Goal: Task Accomplishment & Management: Manage account settings

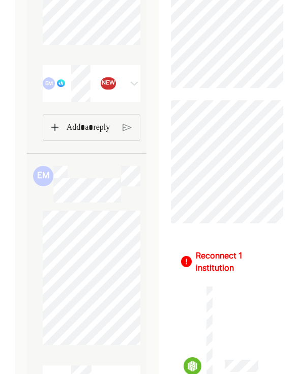
scroll to position [345, 0]
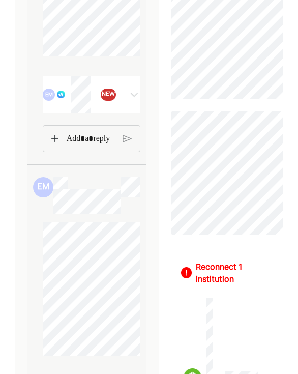
click at [129, 93] on img at bounding box center [134, 94] width 12 height 12
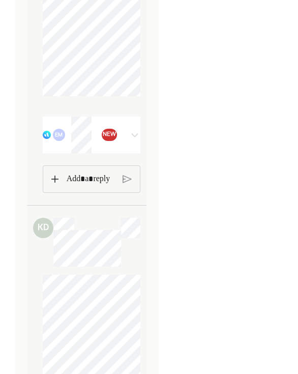
scroll to position [1115, 0]
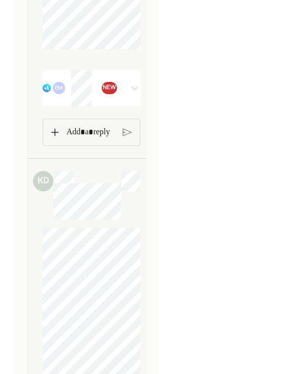
click at [122, 96] on div "EM NEW" at bounding box center [84, 88] width 82 height 37
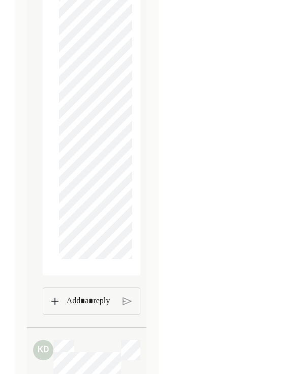
scroll to position [8638, 0]
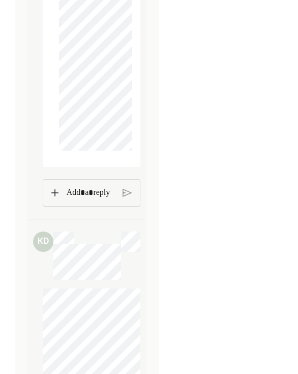
click at [77, 199] on p "Rich Text Editor. Editing area: main" at bounding box center [91, 192] width 48 height 13
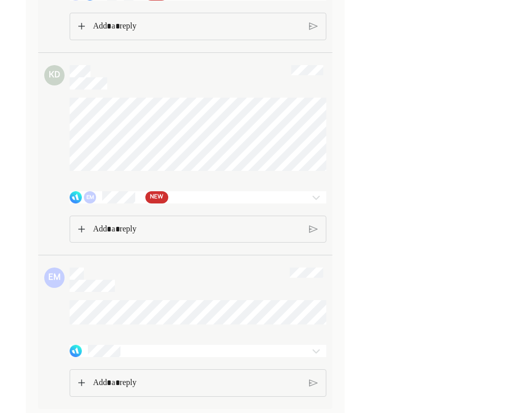
scroll to position [5767, 0]
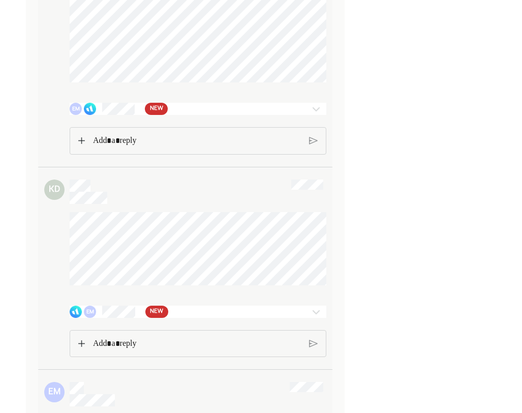
click at [239, 115] on div "EM NEW" at bounding box center [177, 109] width 215 height 12
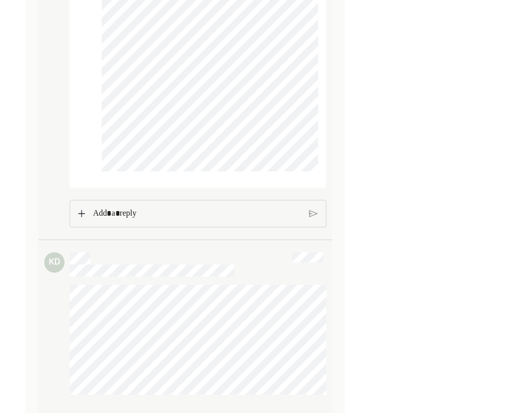
scroll to position [3803, 0]
click at [198, 218] on p "Rich Text Editor. Editing area: main" at bounding box center [197, 210] width 208 height 13
click at [258, 217] on p "**********" at bounding box center [197, 210] width 209 height 13
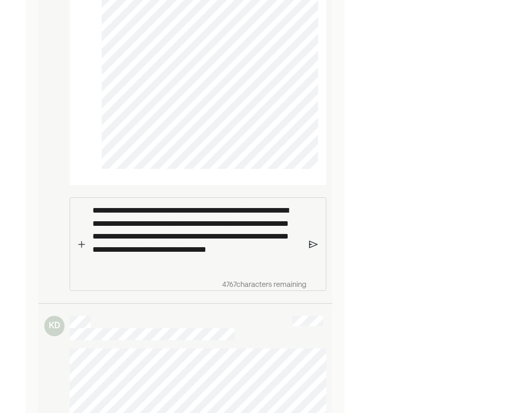
click at [206, 269] on p "**********" at bounding box center [197, 236] width 209 height 65
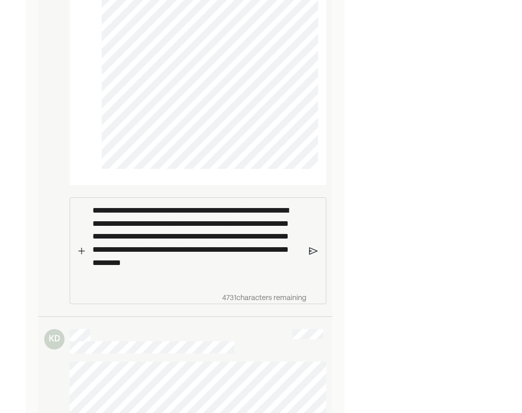
click at [298, 255] on img at bounding box center [313, 250] width 9 height 9
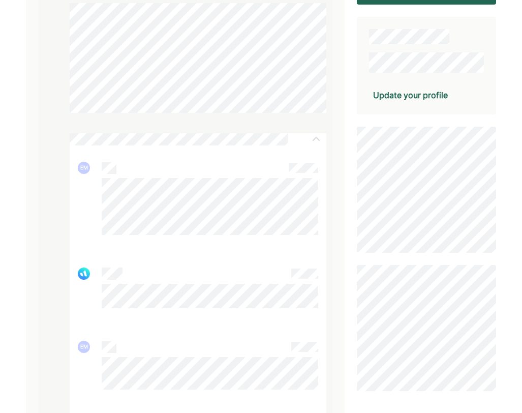
scroll to position [176, 0]
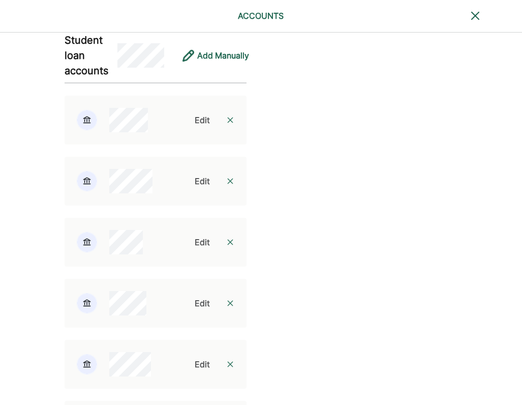
scroll to position [867, 0]
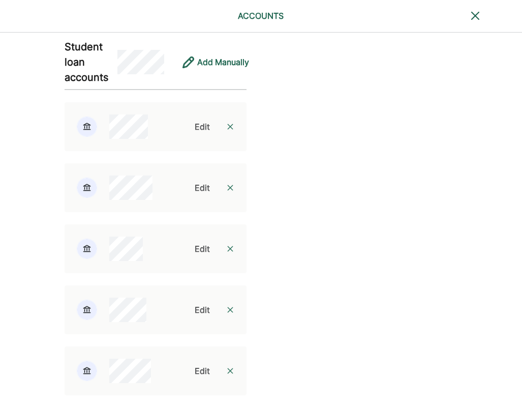
click at [202, 184] on div "Edit" at bounding box center [202, 188] width 15 height 12
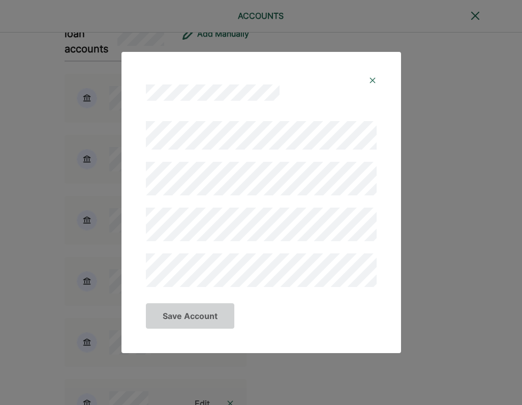
scroll to position [894, 0]
click at [298, 78] on img at bounding box center [373, 80] width 8 height 8
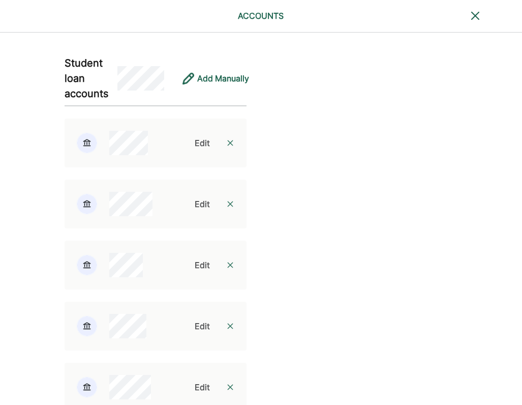
scroll to position [850, 0]
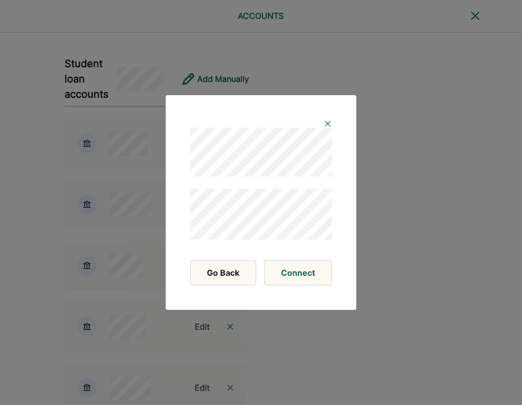
click at [298, 123] on img at bounding box center [328, 124] width 8 height 8
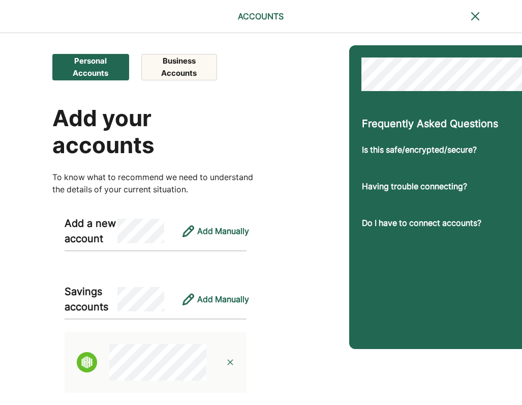
scroll to position [0, 35]
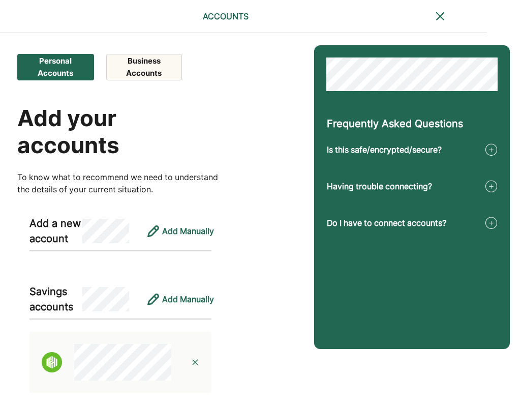
click at [298, 147] on img at bounding box center [491, 149] width 12 height 12
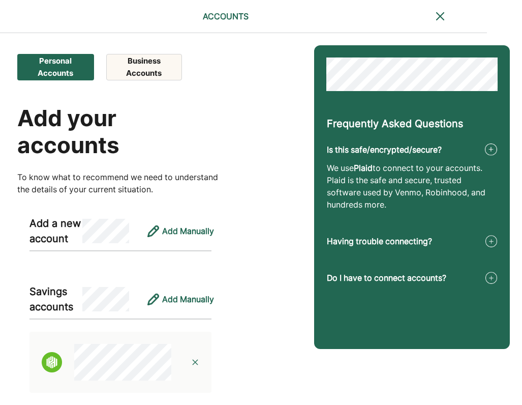
click at [298, 242] on img at bounding box center [491, 241] width 12 height 12
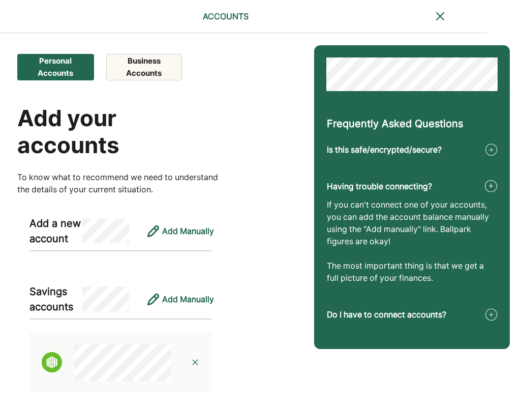
click at [298, 315] on img at bounding box center [491, 314] width 12 height 12
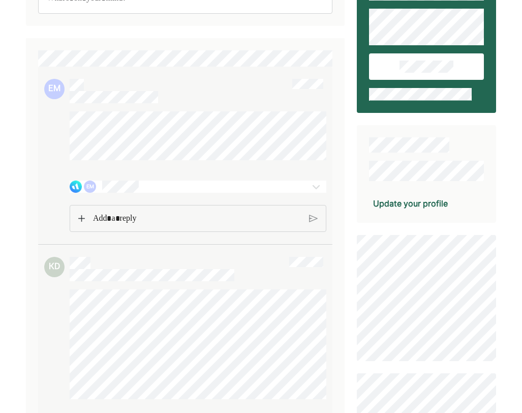
scroll to position [157, 0]
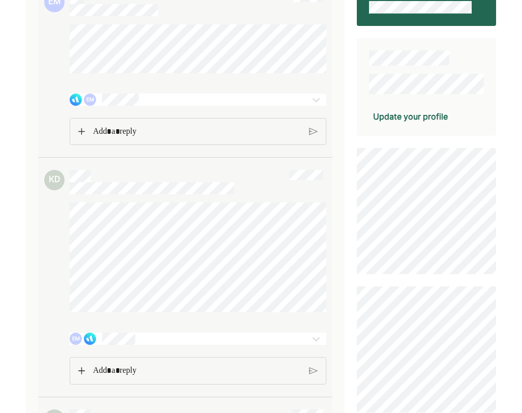
click at [424, 116] on div "Update your profile" at bounding box center [410, 116] width 75 height 12
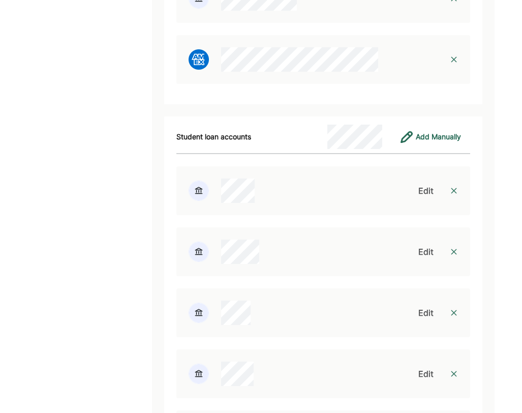
scroll to position [3399, 0]
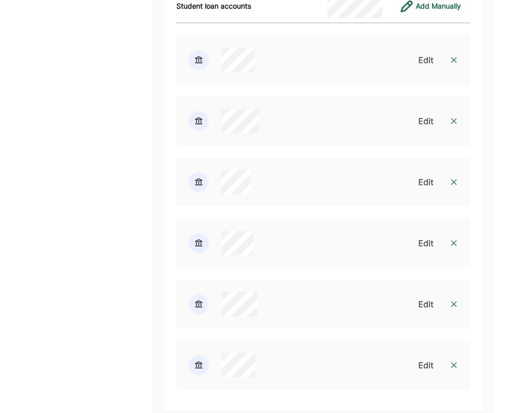
click at [424, 115] on div "Edit" at bounding box center [426, 121] width 15 height 12
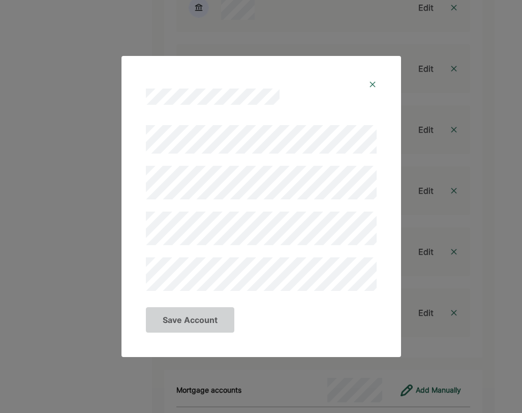
scroll to position [3452, 0]
click at [105, 180] on div "Save Account" at bounding box center [261, 206] width 522 height 413
click at [210, 320] on button "Save Account" at bounding box center [190, 319] width 88 height 25
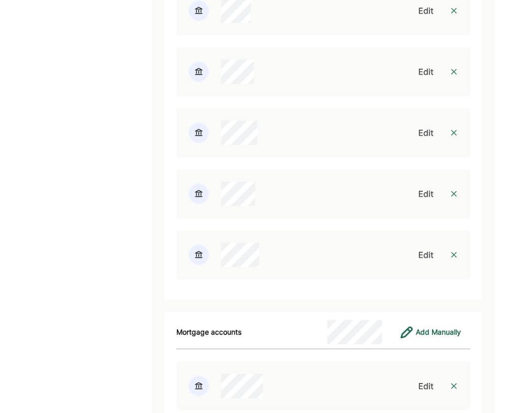
scroll to position [3514, 0]
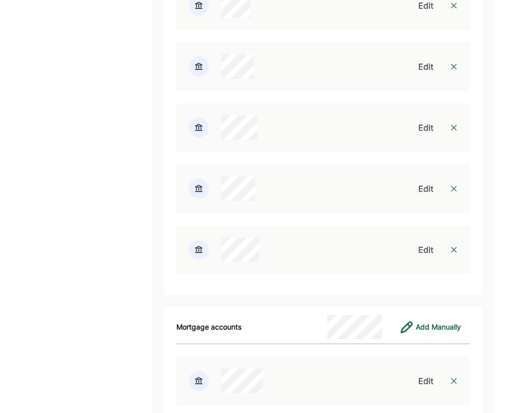
click at [454, 246] on img at bounding box center [454, 250] width 8 height 8
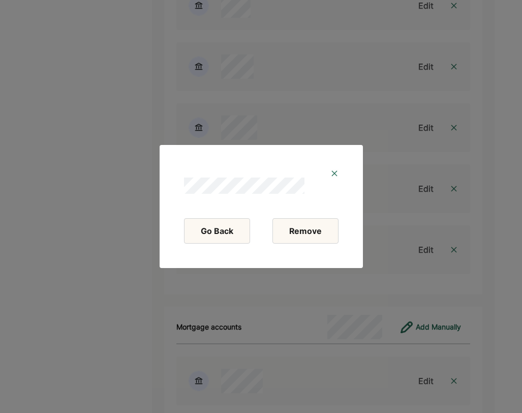
click at [297, 233] on button "Remove" at bounding box center [306, 230] width 66 height 25
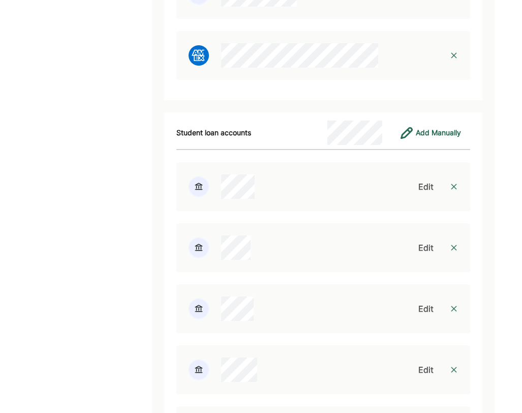
scroll to position [3209, 0]
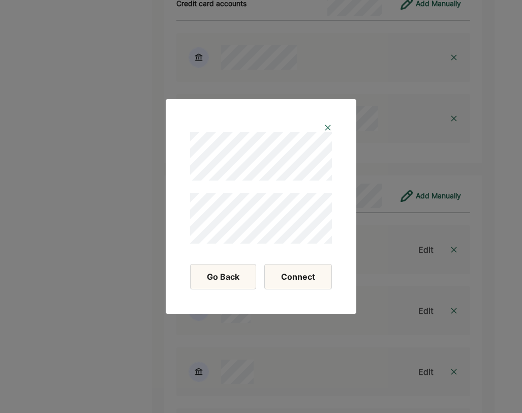
click at [276, 272] on button "Connect" at bounding box center [298, 276] width 68 height 25
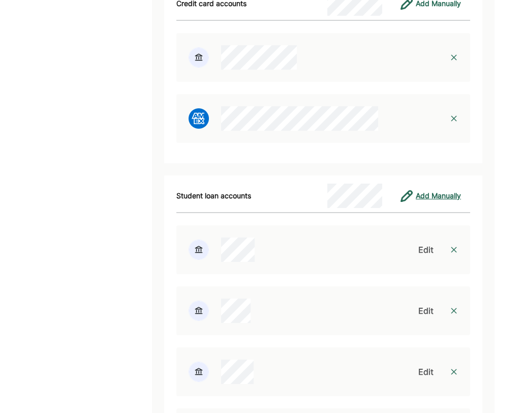
click at [423, 190] on div "Add Manually" at bounding box center [438, 196] width 45 height 12
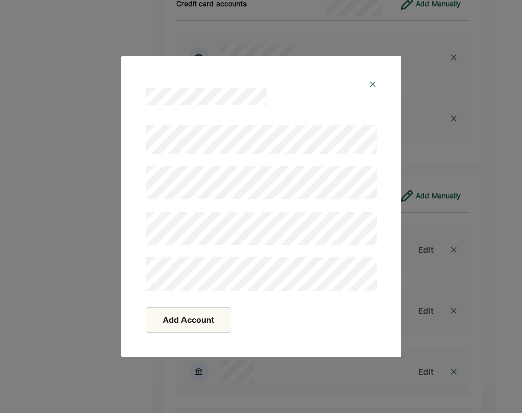
click at [302, 246] on div at bounding box center [261, 208] width 231 height 166
click at [180, 321] on button "Add Account" at bounding box center [188, 319] width 85 height 25
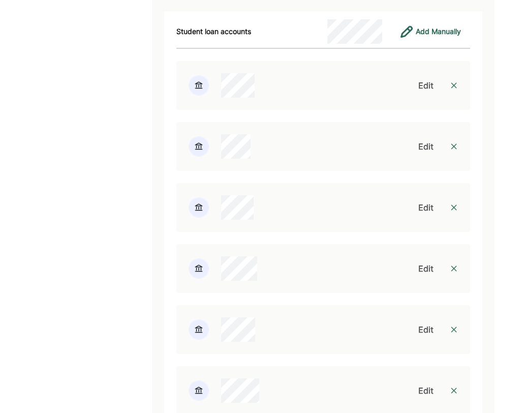
scroll to position [3532, 0]
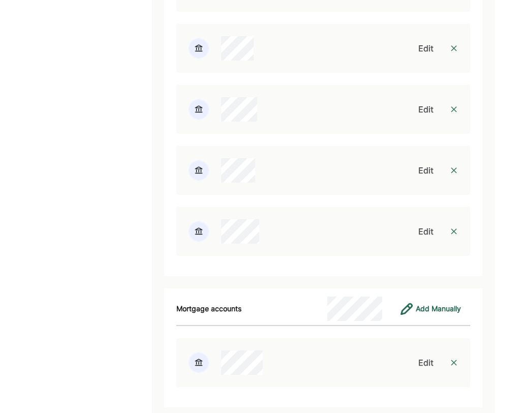
click at [427, 225] on div "Edit" at bounding box center [426, 231] width 15 height 12
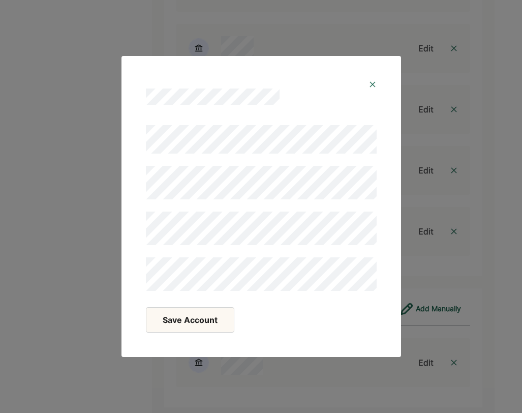
click at [209, 317] on button "Save Account" at bounding box center [190, 319] width 88 height 25
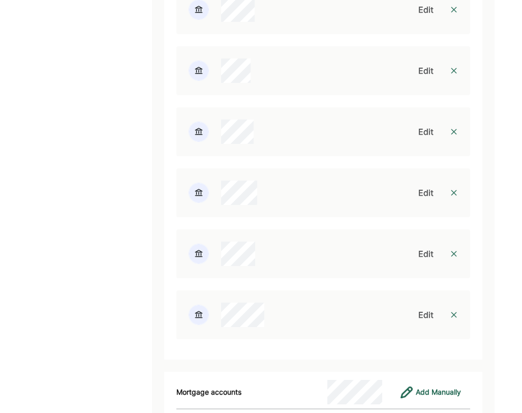
scroll to position [3414, 0]
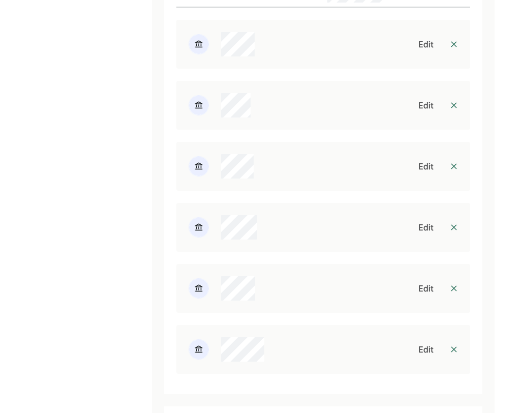
click at [427, 160] on div "Edit" at bounding box center [426, 166] width 15 height 12
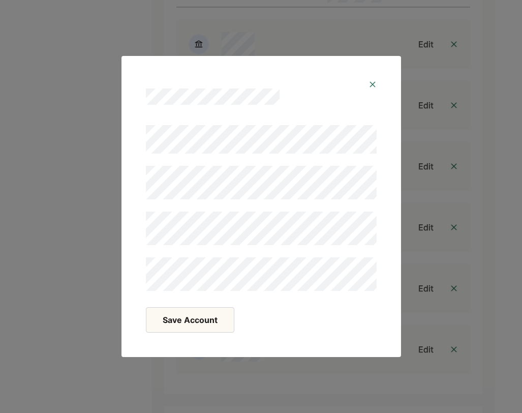
click at [372, 83] on img at bounding box center [373, 84] width 8 height 8
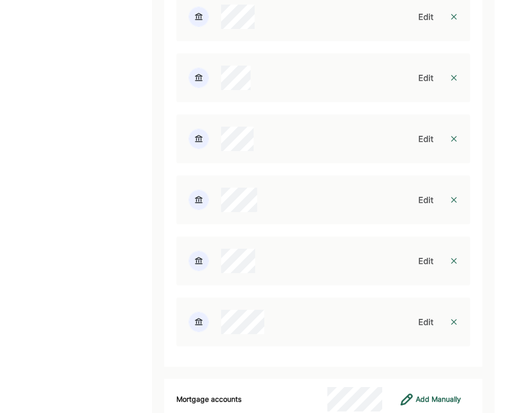
scroll to position [3254, 0]
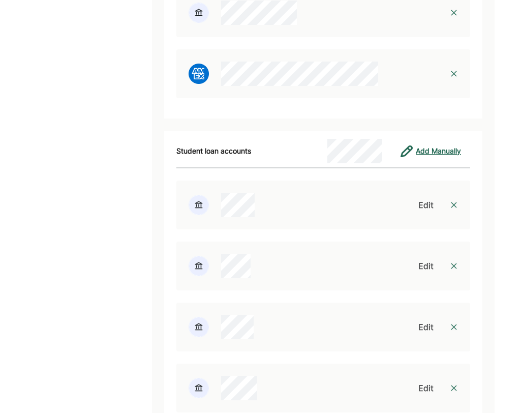
click at [425, 145] on div "Add Manually" at bounding box center [438, 151] width 45 height 12
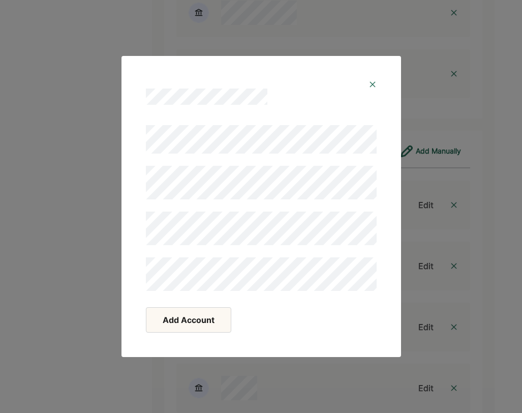
click at [199, 312] on button "Add Account" at bounding box center [188, 319] width 85 height 25
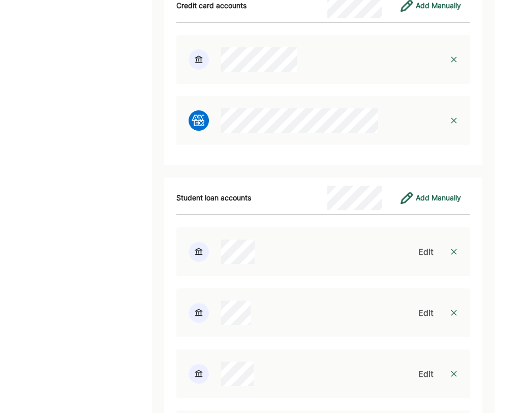
scroll to position [3118, 0]
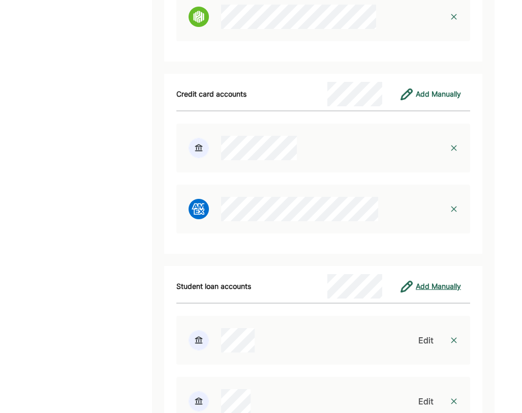
click at [438, 280] on div "Add Manually" at bounding box center [438, 286] width 45 height 12
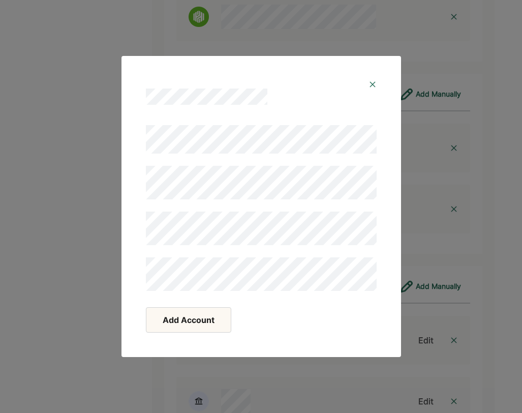
click at [189, 322] on button "Add Account" at bounding box center [188, 319] width 85 height 25
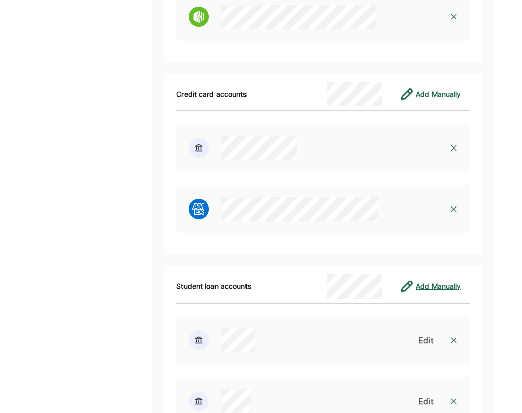
click at [417, 280] on div "Add Manually" at bounding box center [438, 286] width 45 height 12
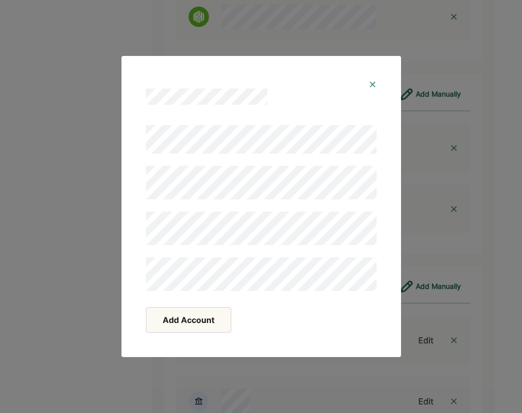
click at [188, 319] on button "Add Account" at bounding box center [188, 319] width 85 height 25
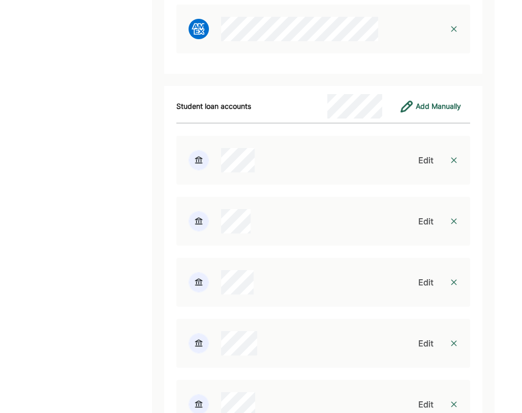
scroll to position [3297, 0]
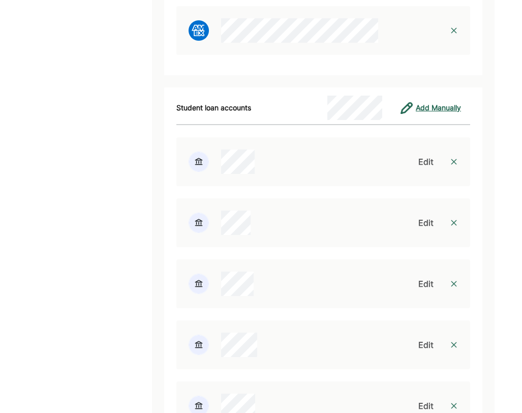
click at [433, 102] on div "Add Manually" at bounding box center [438, 108] width 45 height 12
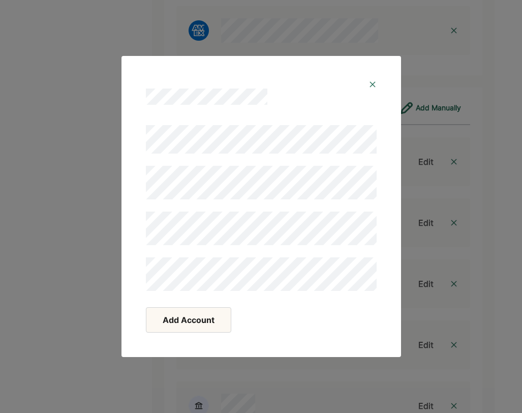
click at [197, 316] on button "Add Account" at bounding box center [188, 319] width 85 height 25
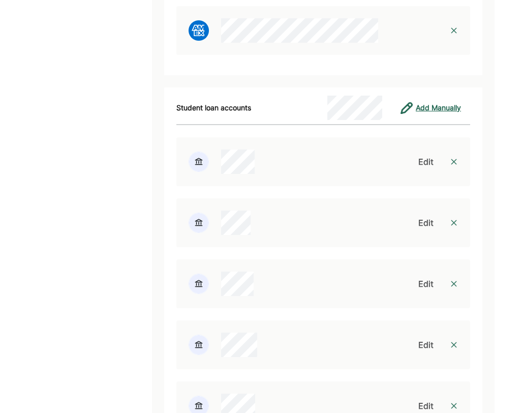
click at [427, 102] on div "Add Manually" at bounding box center [438, 108] width 45 height 12
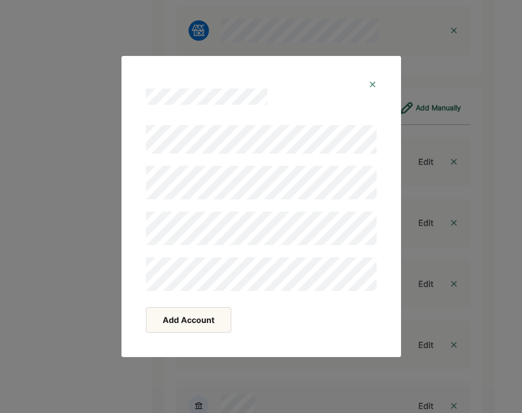
click at [197, 318] on button "Add Account" at bounding box center [188, 319] width 85 height 25
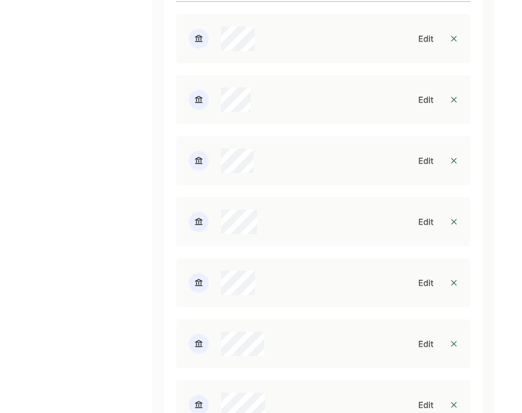
scroll to position [3318, 0]
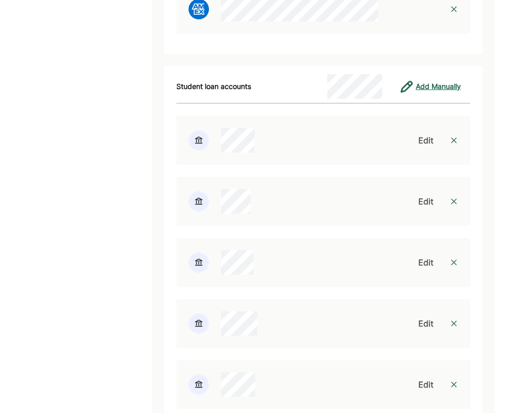
click at [436, 80] on div "Add Manually" at bounding box center [438, 86] width 45 height 12
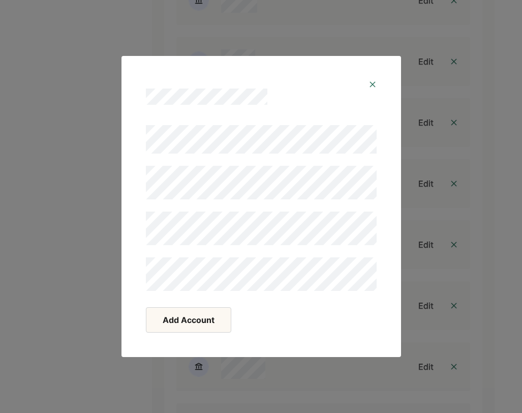
scroll to position [3776, 0]
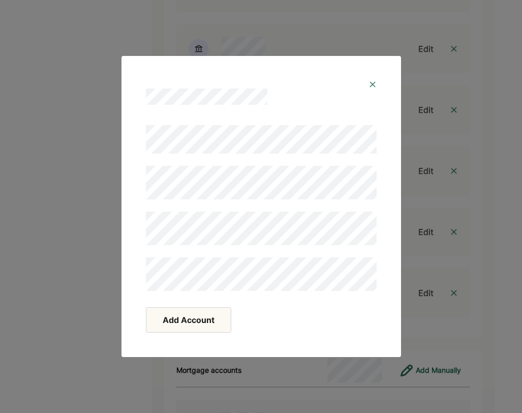
click at [369, 87] on img at bounding box center [373, 84] width 8 height 8
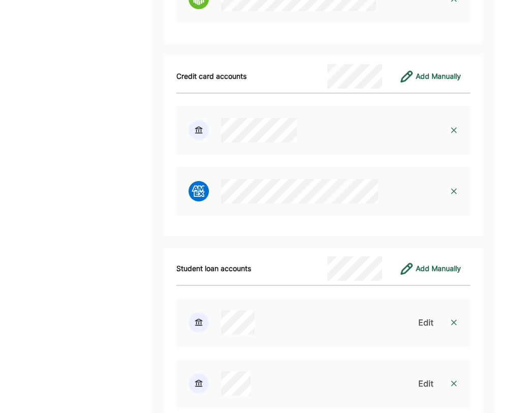
scroll to position [3159, 0]
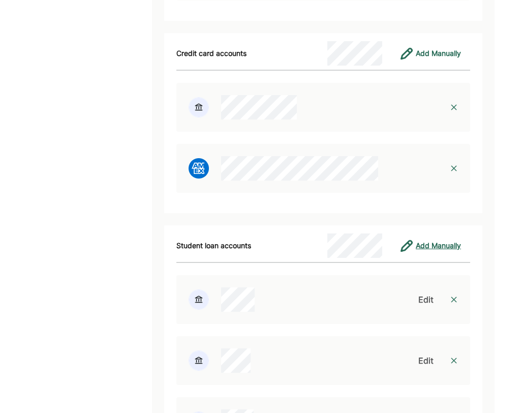
click at [428, 240] on div "Add Manually" at bounding box center [438, 246] width 45 height 12
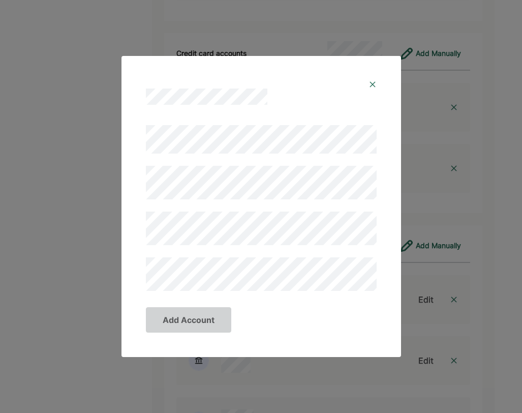
click at [435, 187] on div "Add Account" at bounding box center [261, 206] width 522 height 413
click at [372, 87] on img at bounding box center [373, 84] width 8 height 8
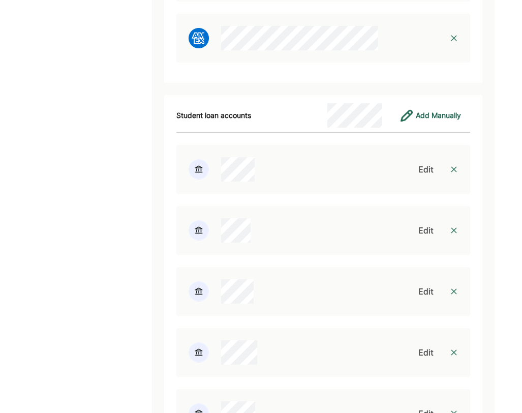
scroll to position [3288, 0]
click at [441, 110] on div "Add Manually" at bounding box center [438, 116] width 45 height 12
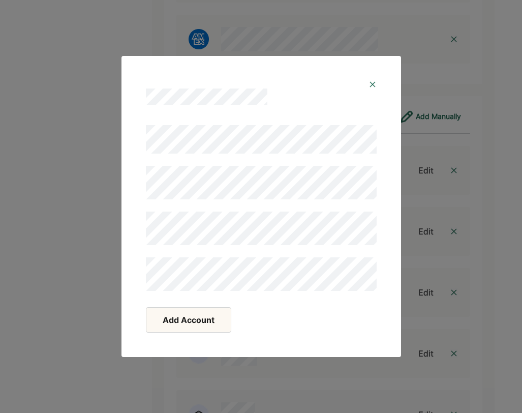
click at [192, 320] on button "Add Account" at bounding box center [188, 319] width 85 height 25
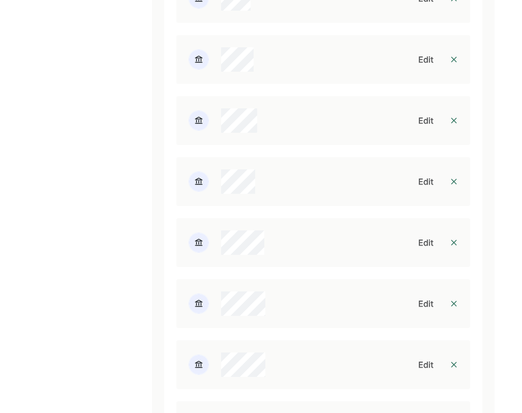
scroll to position [3225, 0]
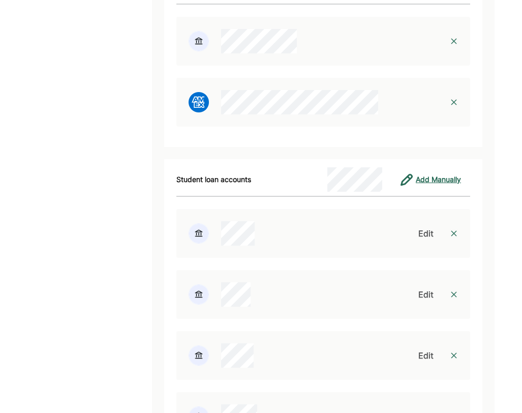
click at [426, 173] on div "Add Manually" at bounding box center [438, 179] width 45 height 12
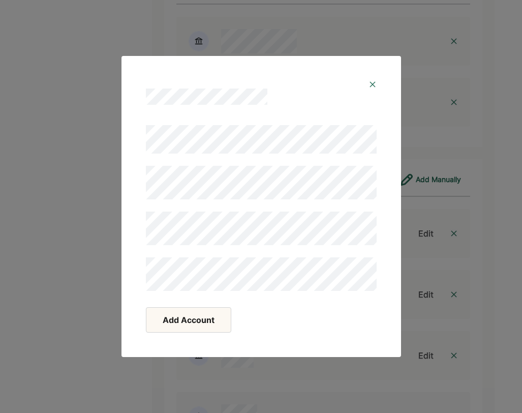
click at [194, 316] on button "Add Account" at bounding box center [188, 319] width 85 height 25
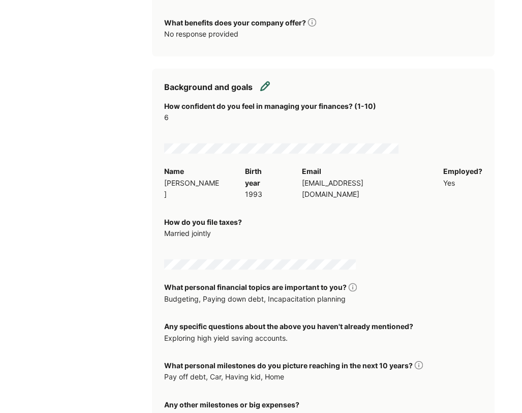
scroll to position [750, 0]
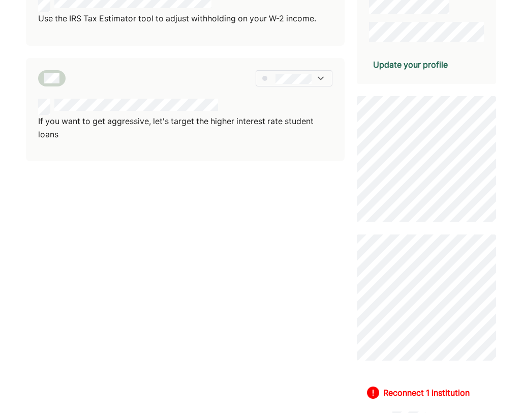
scroll to position [124, 0]
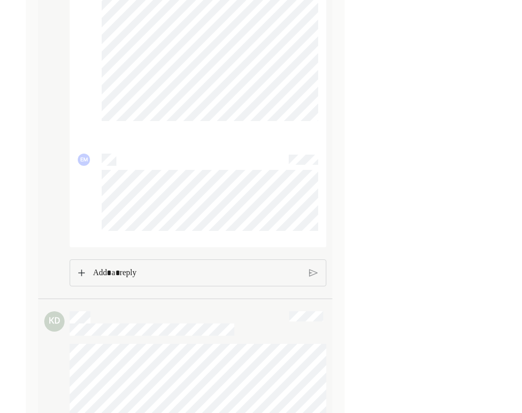
scroll to position [3284, 0]
click at [220, 285] on p "Rich Text Editor. Editing area: main" at bounding box center [197, 279] width 208 height 13
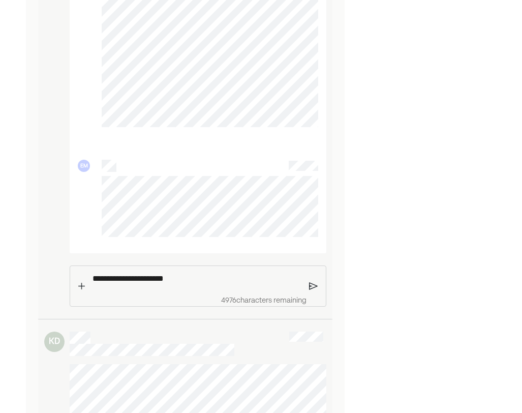
click at [184, 285] on p "**********" at bounding box center [197, 278] width 209 height 13
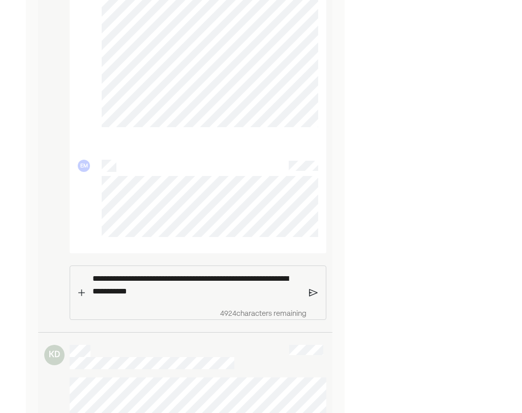
click at [311, 297] on img at bounding box center [313, 292] width 9 height 9
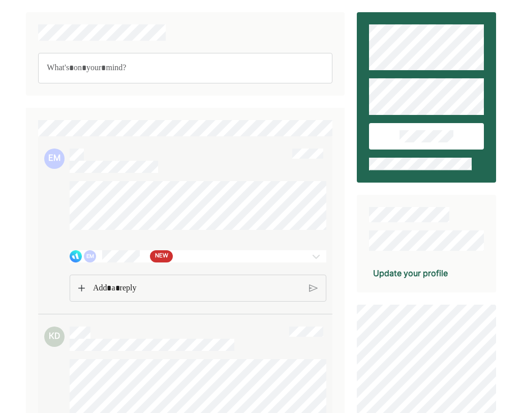
click at [248, 266] on div "EM NEW" at bounding box center [198, 256] width 256 height 20
click at [298, 262] on img at bounding box center [316, 256] width 12 height 12
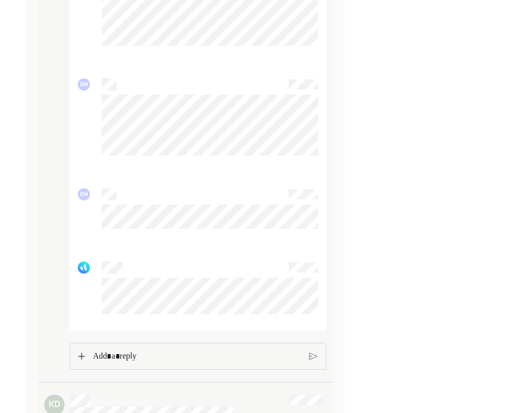
scroll to position [3546, 0]
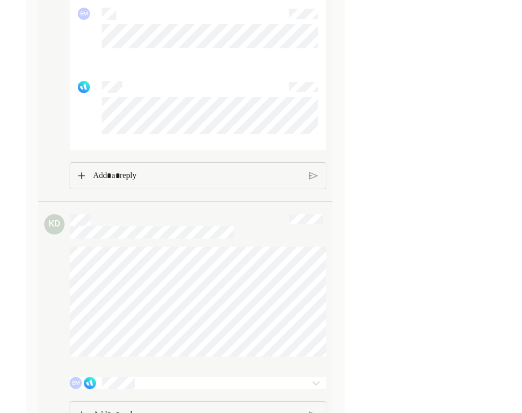
click at [240, 183] on p "Rich Text Editor. Editing area: main" at bounding box center [197, 175] width 208 height 13
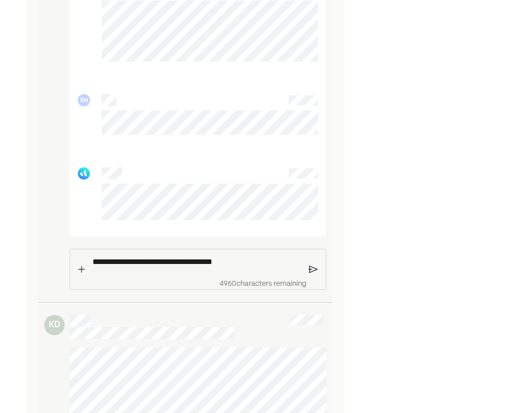
click at [276, 262] on div "**********" at bounding box center [196, 261] width 219 height 25
click at [276, 267] on p "**********" at bounding box center [197, 261] width 209 height 13
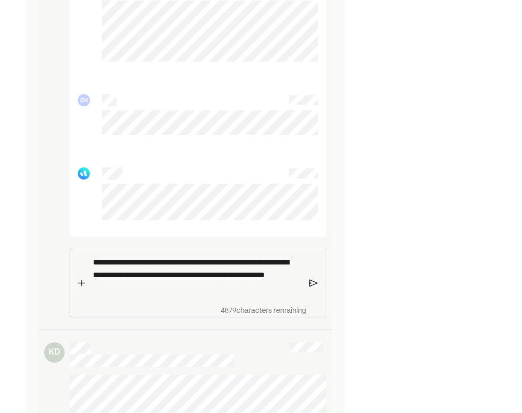
click at [298, 287] on img at bounding box center [313, 282] width 9 height 9
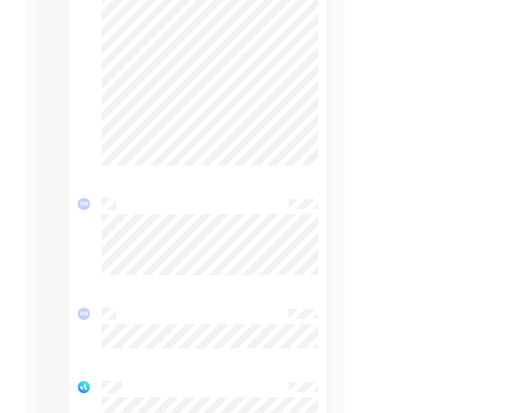
scroll to position [3245, 0]
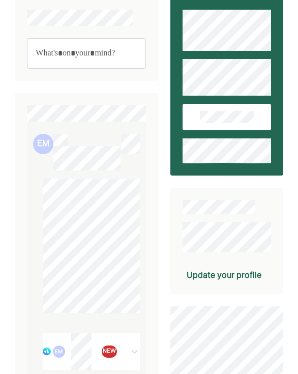
scroll to position [160, 0]
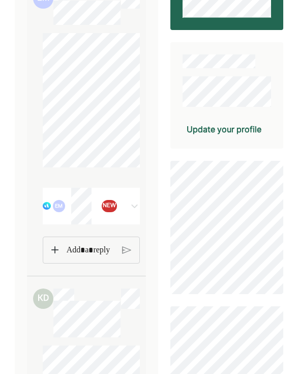
click at [111, 211] on span "NEW" at bounding box center [109, 206] width 13 height 10
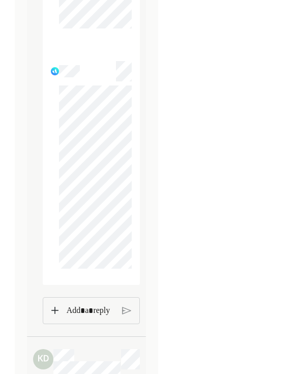
scroll to position [8637, 0]
